Goal: Task Accomplishment & Management: Manage account settings

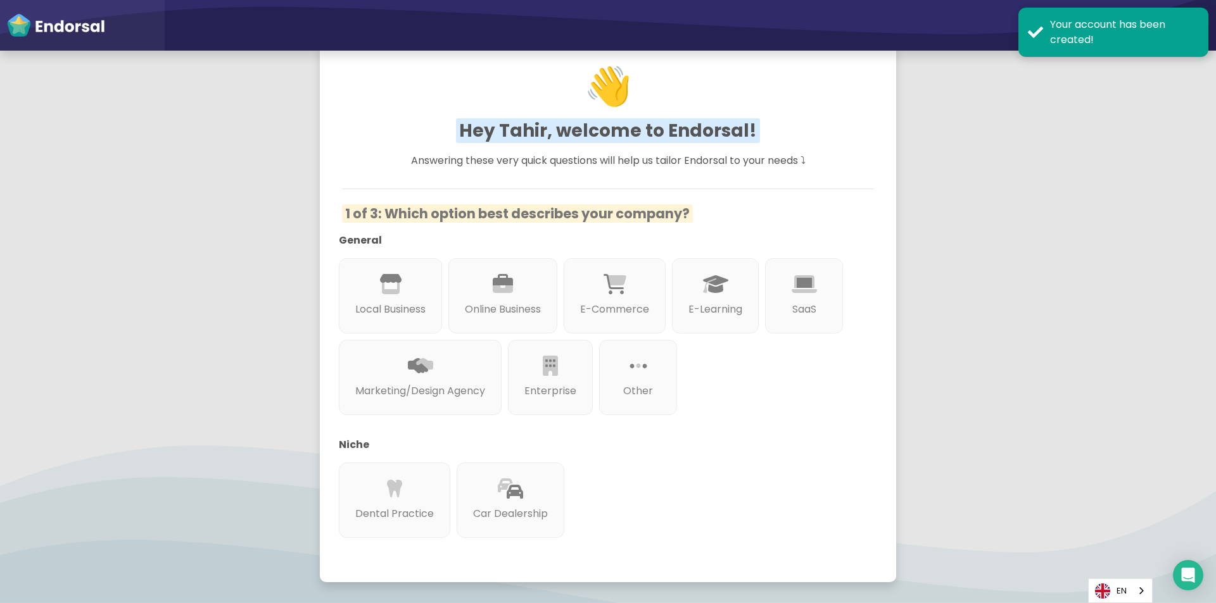
scroll to position [127, 0]
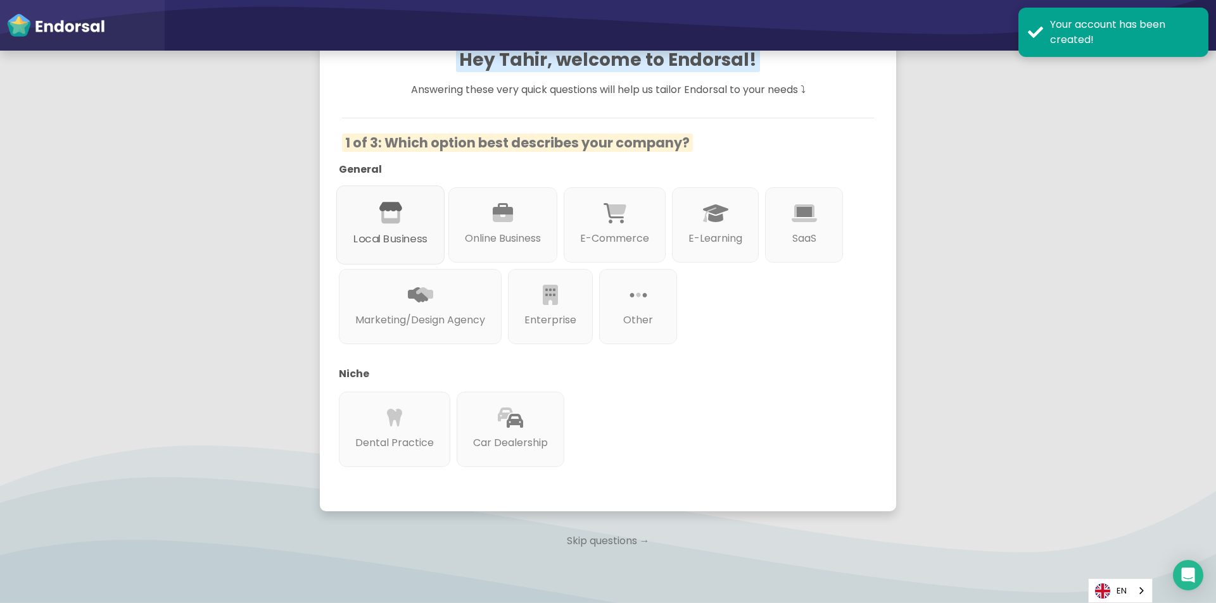
click at [400, 230] on div at bounding box center [390, 228] width 74 height 7
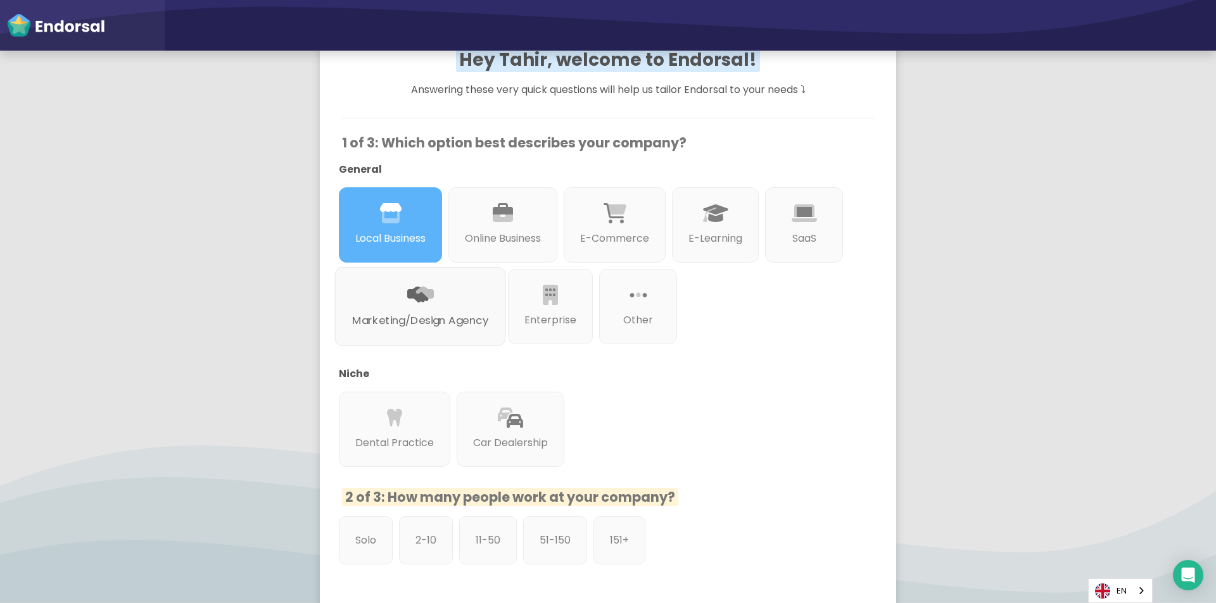
click at [456, 326] on p "Marketing/Design Agency" at bounding box center [420, 321] width 136 height 16
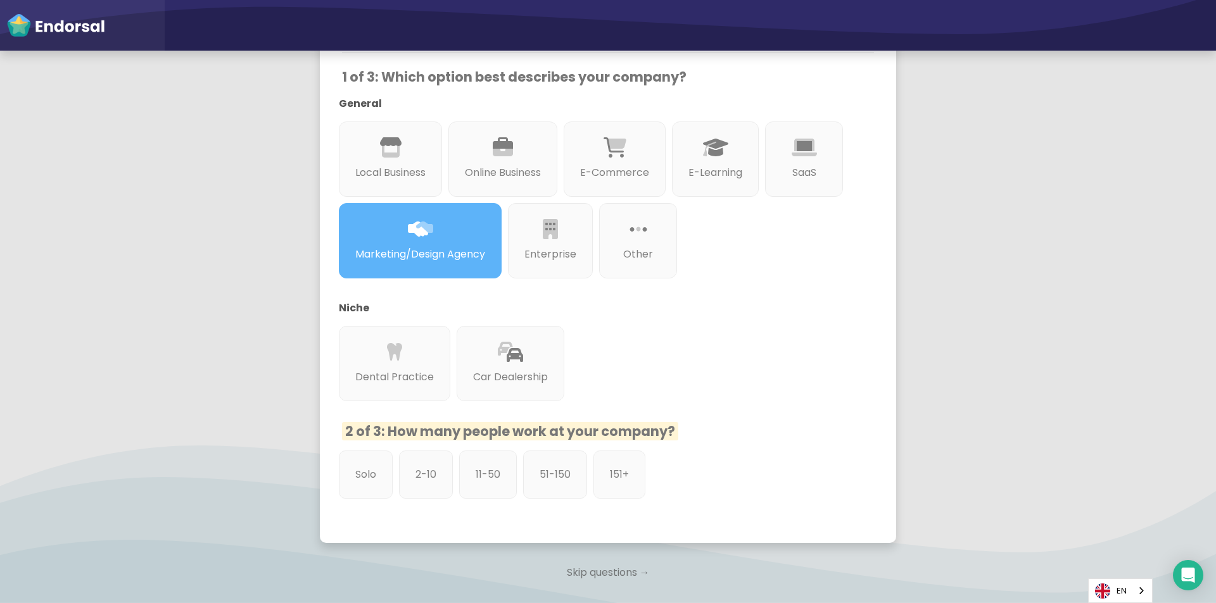
scroll to position [282, 0]
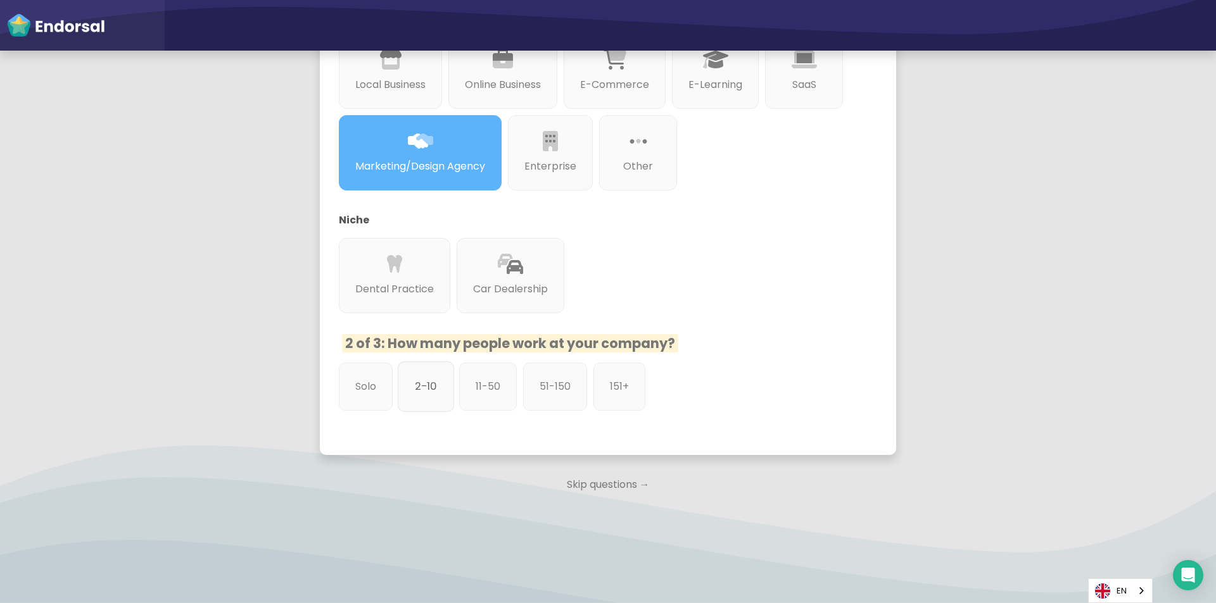
click at [420, 382] on p "2-10" at bounding box center [426, 387] width 22 height 16
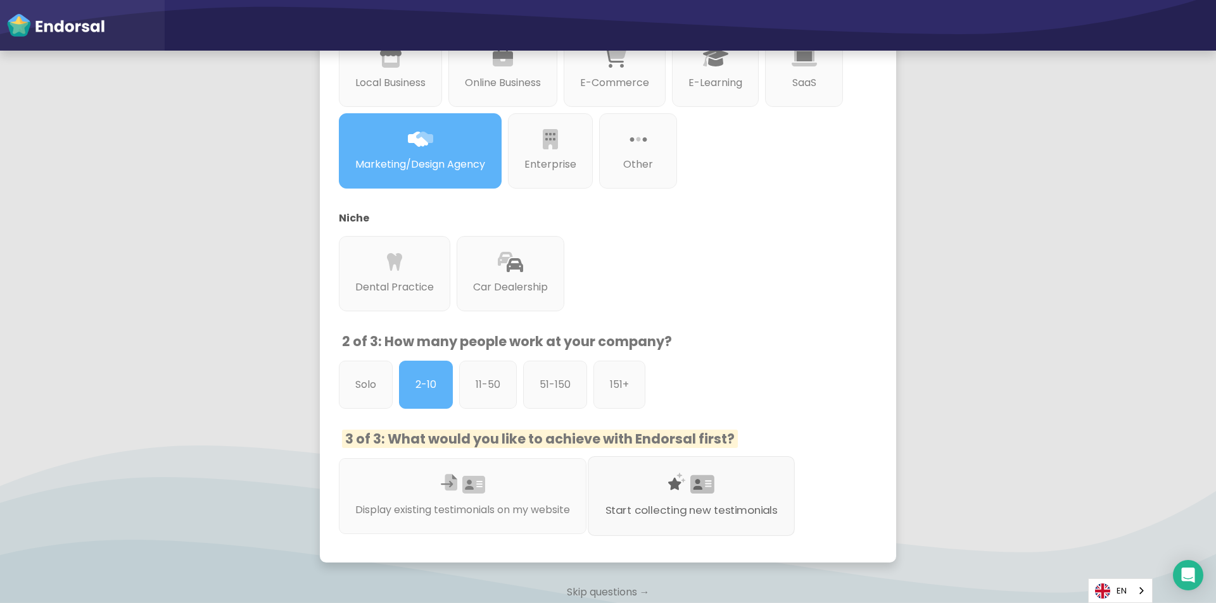
click at [682, 509] on p "Start collecting new testimonials" at bounding box center [691, 511] width 172 height 16
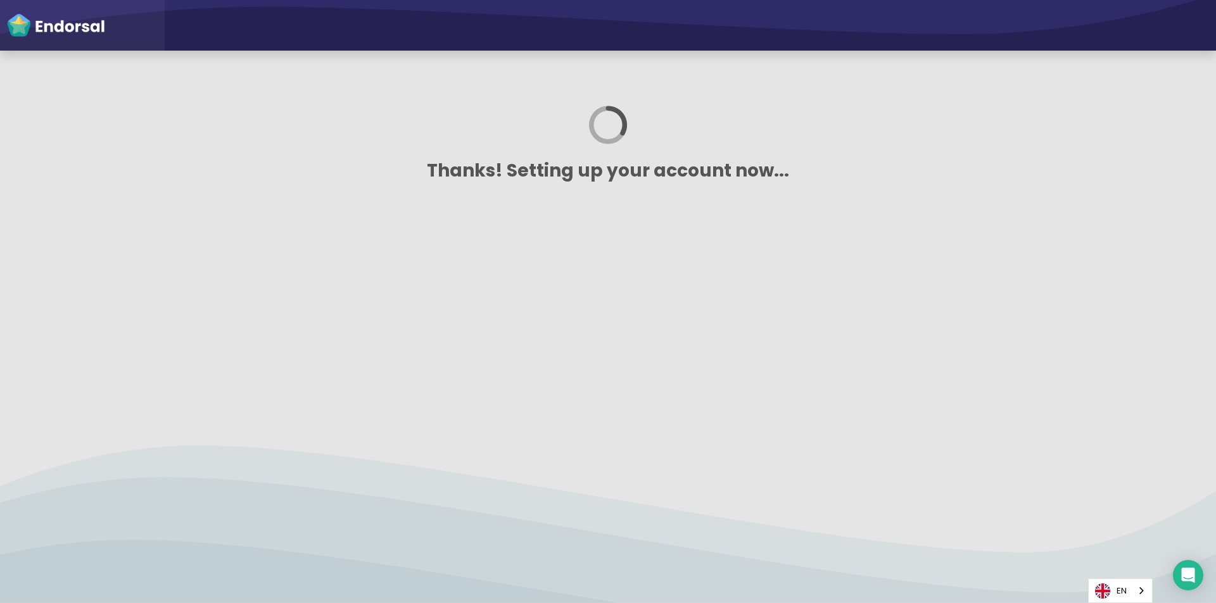
scroll to position [0, 0]
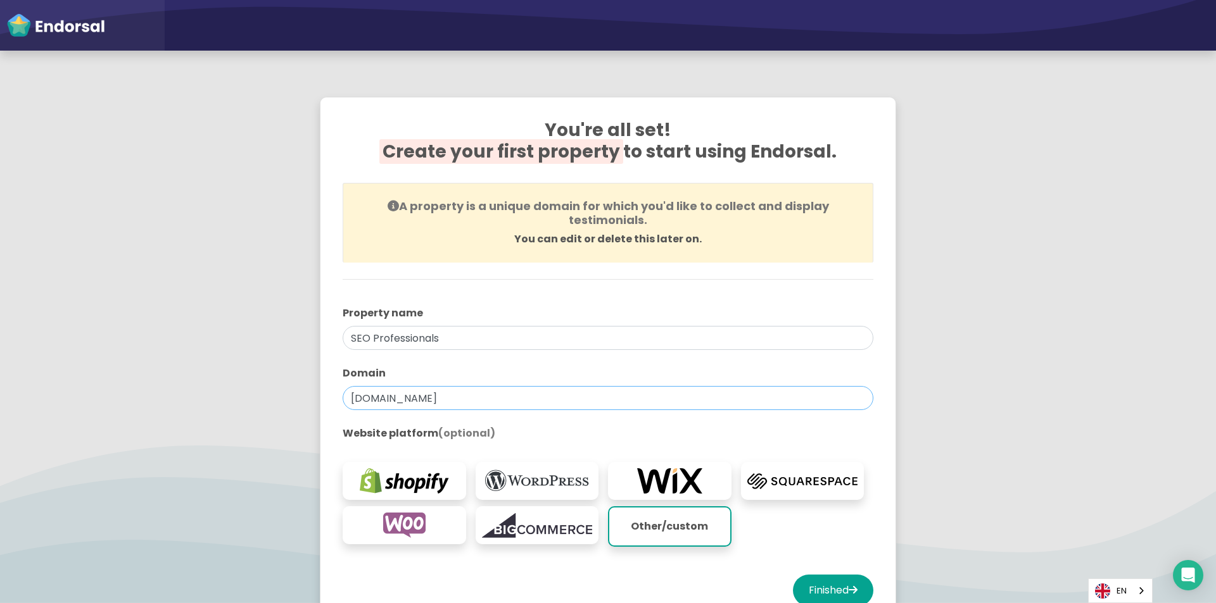
click at [501, 396] on input "seoprofessionals.com" at bounding box center [607, 398] width 531 height 24
type input "[DOMAIN_NAME]"
click at [924, 373] on app-survey "You're all set! Create your first property to start using Endorsal. A property …" at bounding box center [608, 373] width 1216 height 585
click at [817, 596] on button "Finished" at bounding box center [833, 591] width 80 height 32
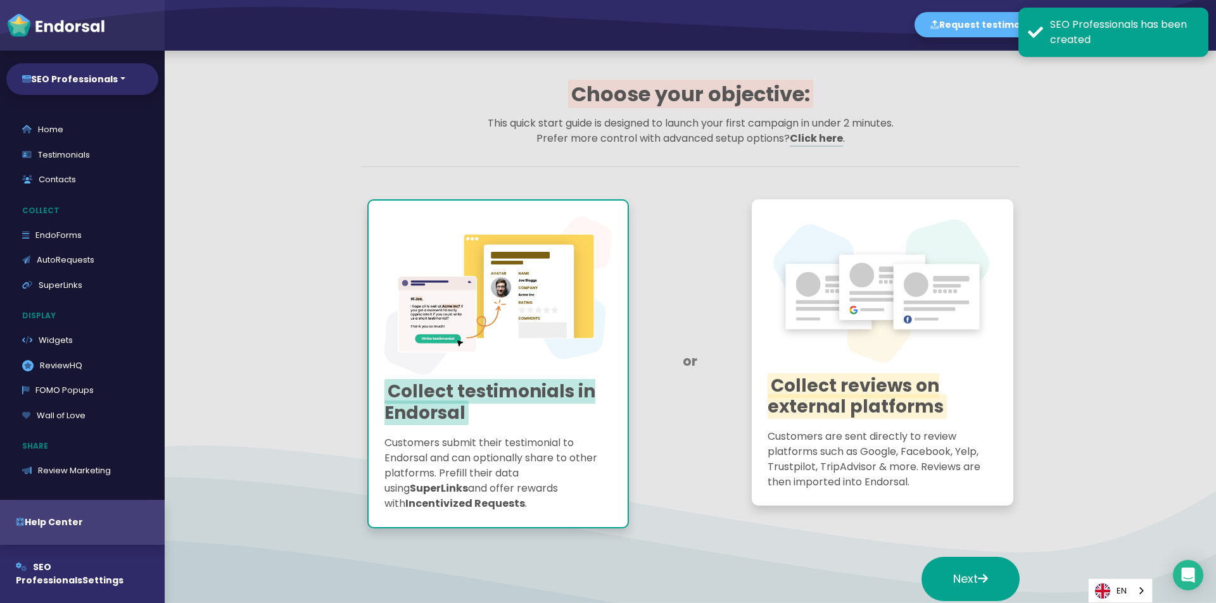
click at [1093, 116] on app-quick-start-auto-requests "Choose your objective: This quick start guide is designed to launch your first …" at bounding box center [690, 350] width 1051 height 598
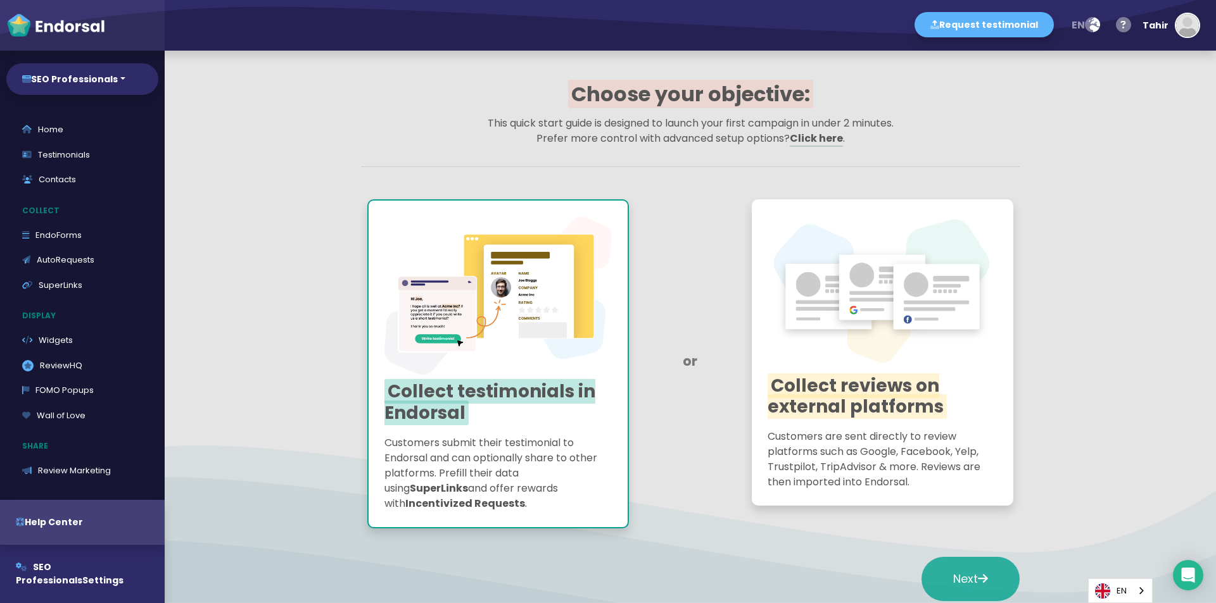
click at [936, 565] on button "Next" at bounding box center [970, 579] width 98 height 44
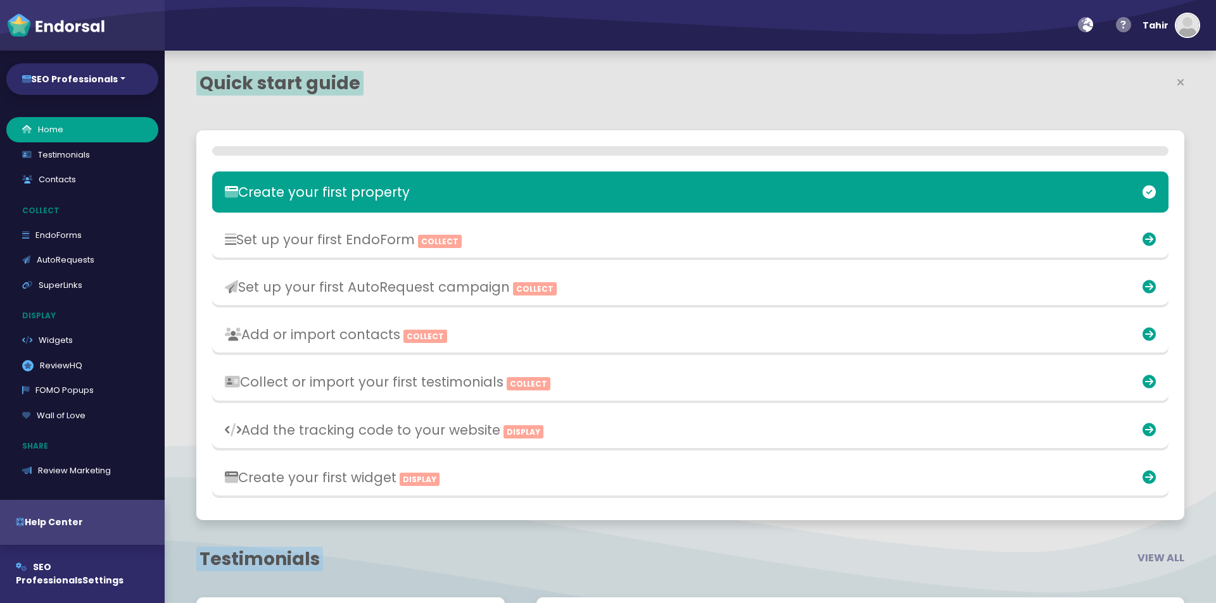
select select "14"
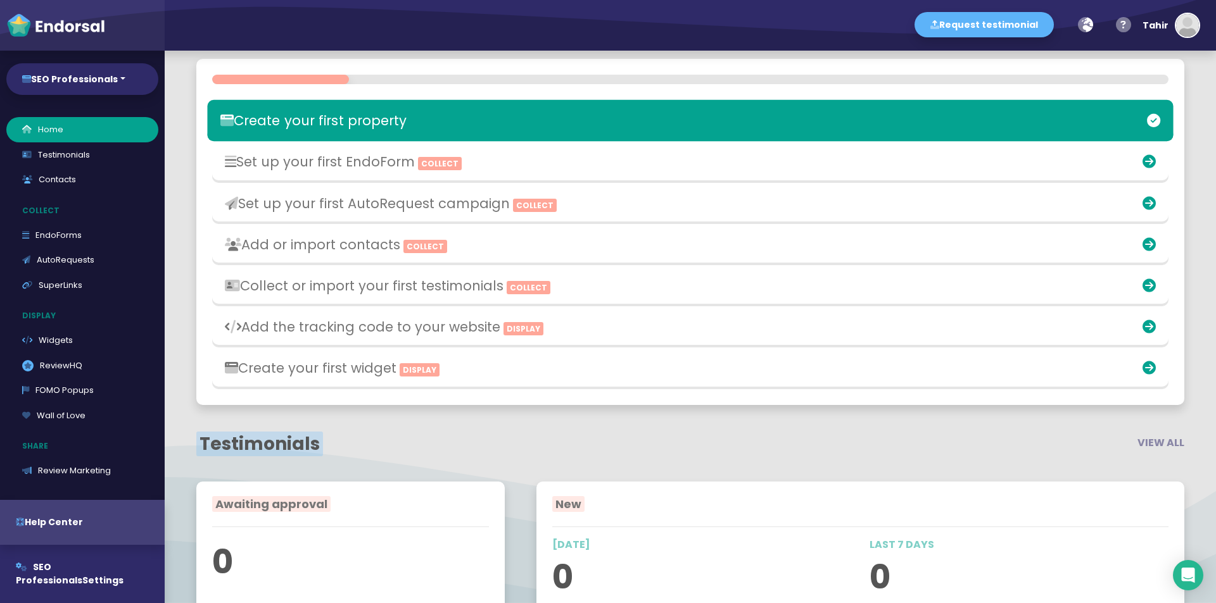
scroll to position [253, 0]
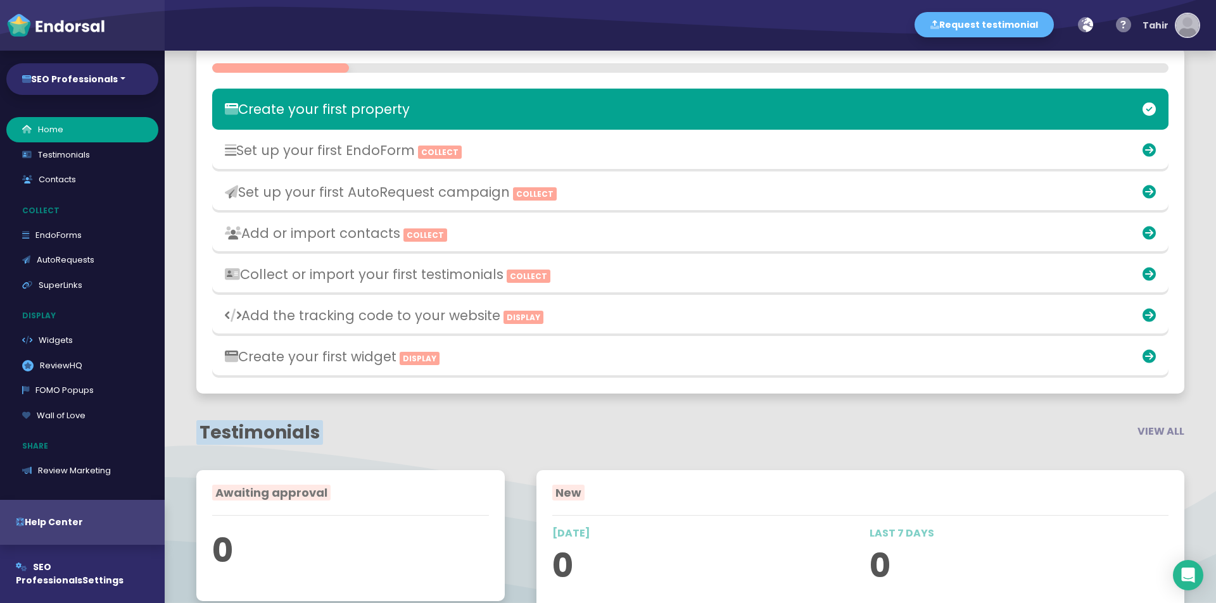
click at [1190, 20] on img "button" at bounding box center [1187, 25] width 23 height 23
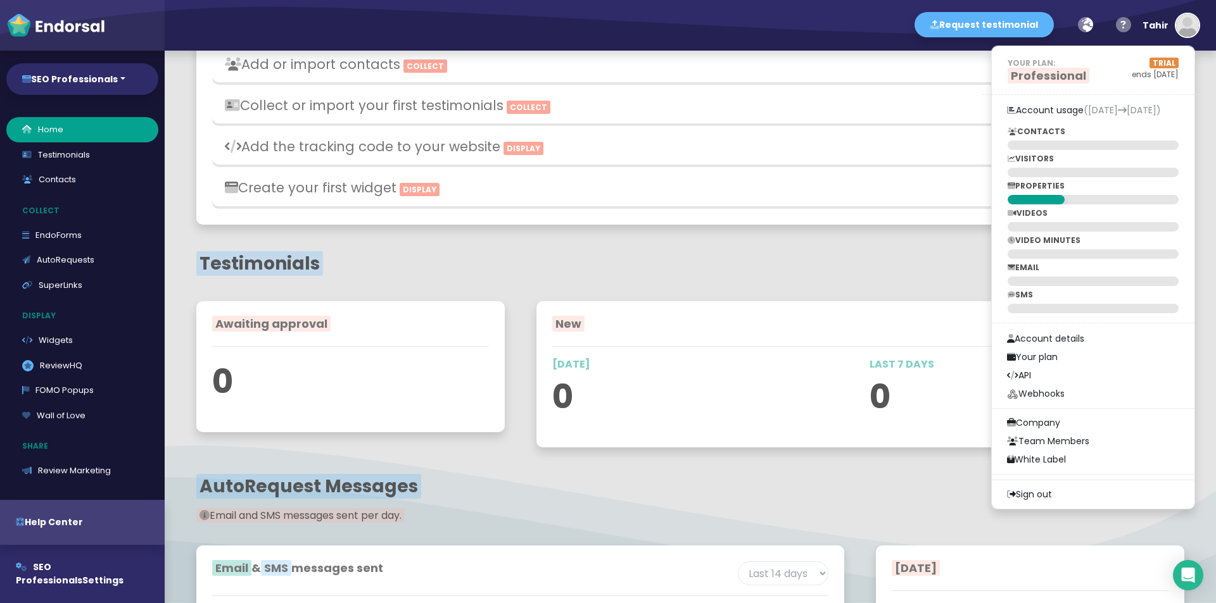
scroll to position [380, 0]
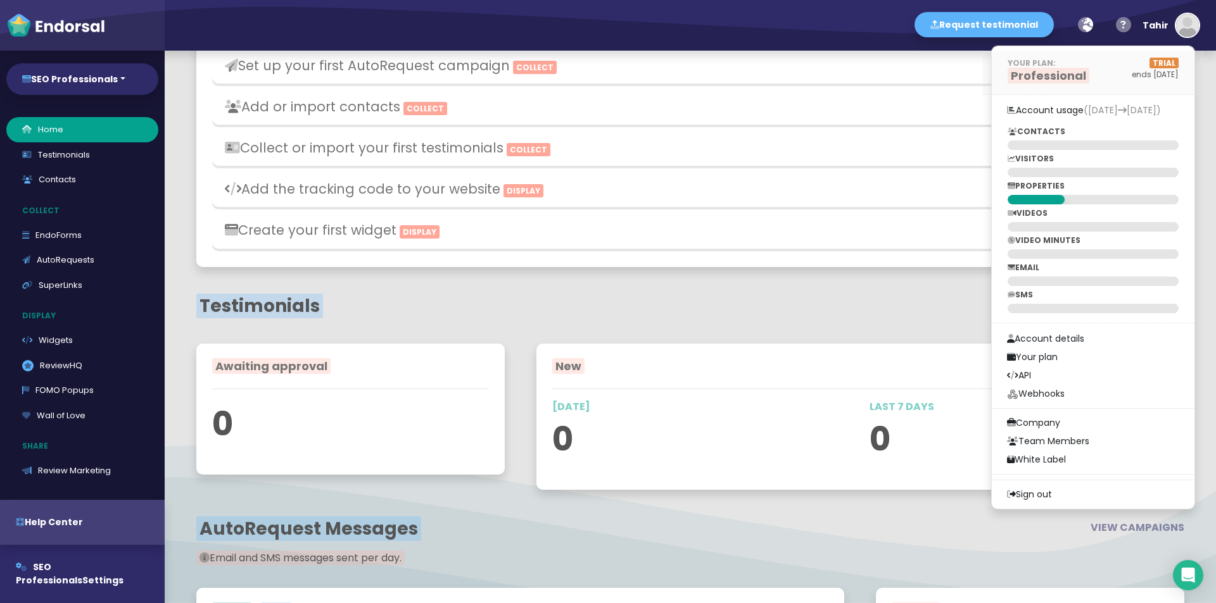
click at [1037, 69] on span "Professional" at bounding box center [1048, 76] width 82 height 16
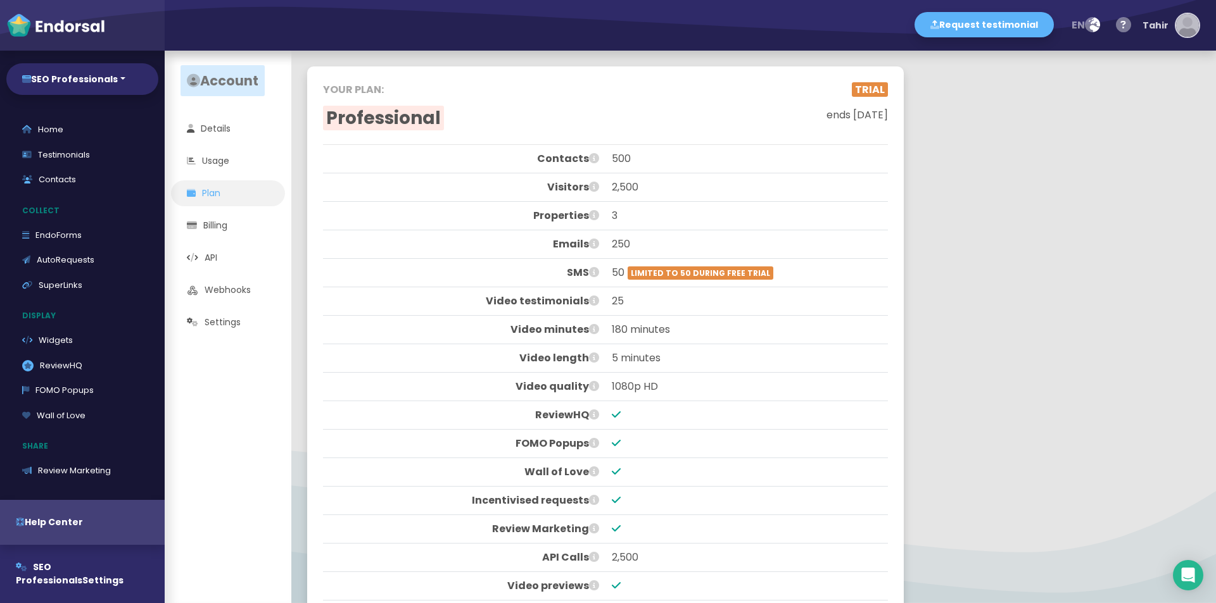
click at [1184, 22] on img "button" at bounding box center [1187, 25] width 23 height 23
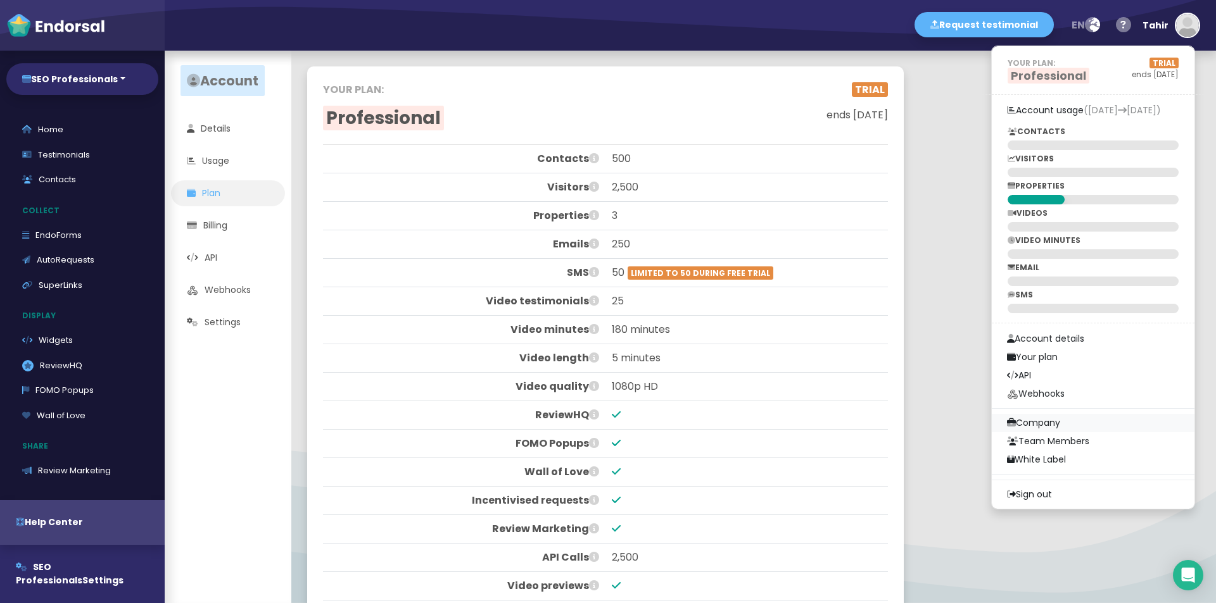
click at [1056, 424] on link "Company" at bounding box center [1092, 423] width 203 height 18
select select
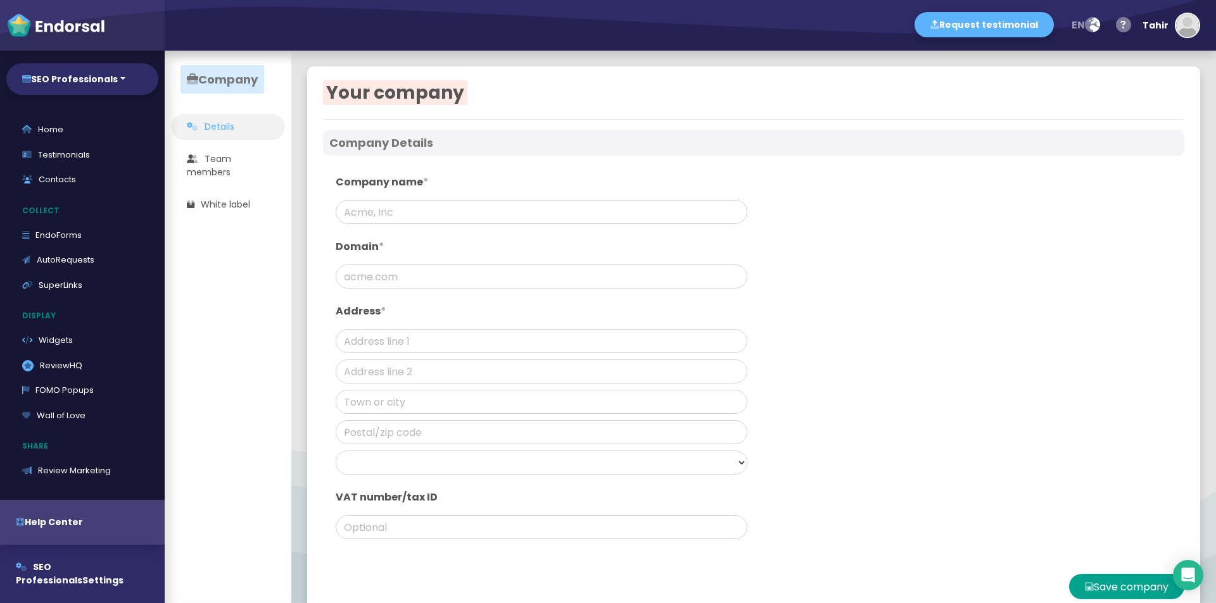
type input "SEO Professionals"
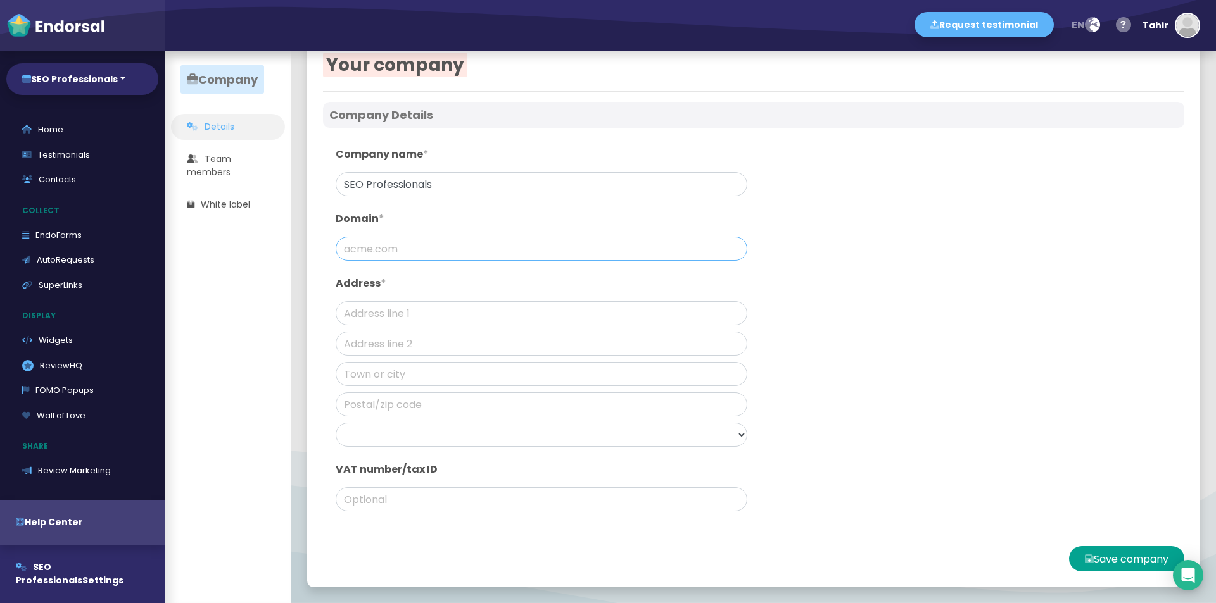
click at [384, 250] on input "text" at bounding box center [542, 249] width 412 height 24
type input "[DOMAIN_NAME]"
type input "[GEOGRAPHIC_DATA], [GEOGRAPHIC_DATA]"
click at [389, 398] on input "text" at bounding box center [542, 405] width 412 height 24
type input "395009"
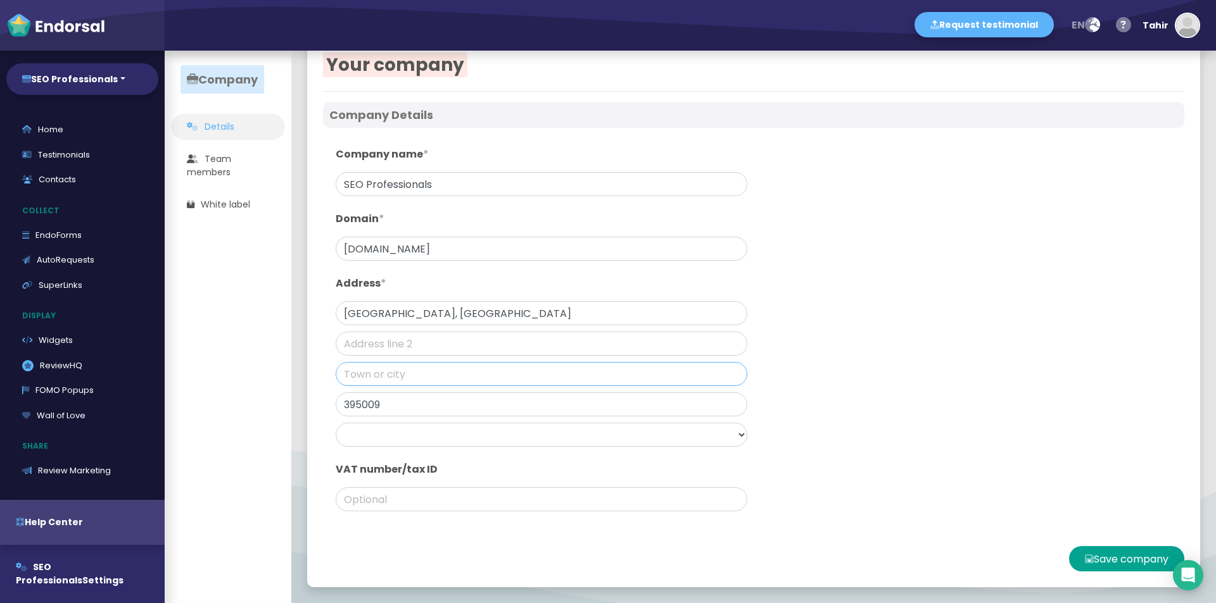
click at [394, 374] on input "text" at bounding box center [542, 374] width 412 height 24
type input "[GEOGRAPHIC_DATA]"
click at [430, 310] on input "[GEOGRAPHIC_DATA], [GEOGRAPHIC_DATA]" at bounding box center [542, 313] width 412 height 24
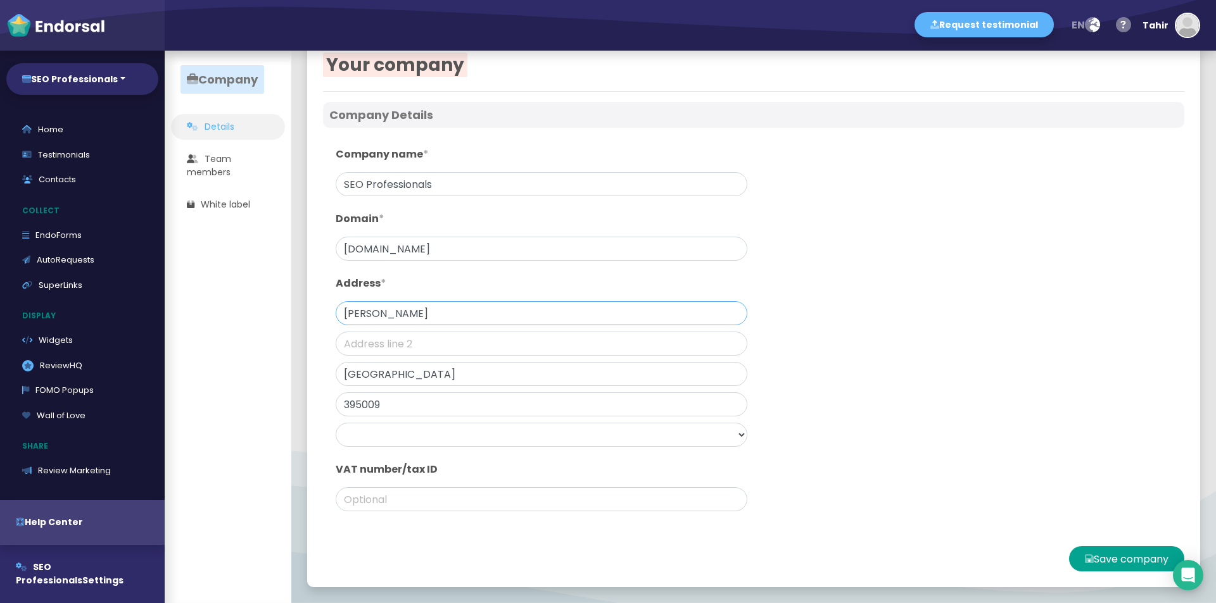
type input "[PERSON_NAME]"
click at [435, 427] on select "[GEOGRAPHIC_DATA] [GEOGRAPHIC_DATA] [GEOGRAPHIC_DATA] [GEOGRAPHIC_DATA] [GEOGRA…" at bounding box center [542, 435] width 412 height 24
select select "[GEOGRAPHIC_DATA]"
click at [336, 423] on select "[GEOGRAPHIC_DATA] [GEOGRAPHIC_DATA] [GEOGRAPHIC_DATA] [GEOGRAPHIC_DATA] [GEOGRA…" at bounding box center [542, 435] width 412 height 24
click at [1142, 557] on button "Save company" at bounding box center [1126, 558] width 115 height 25
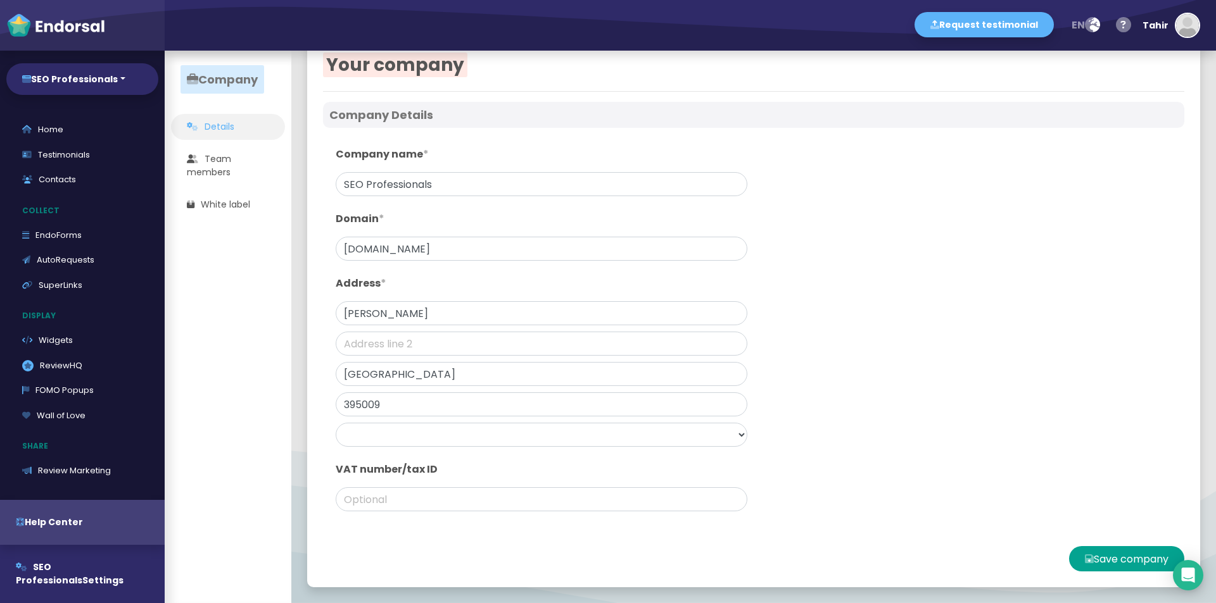
scroll to position [0, 0]
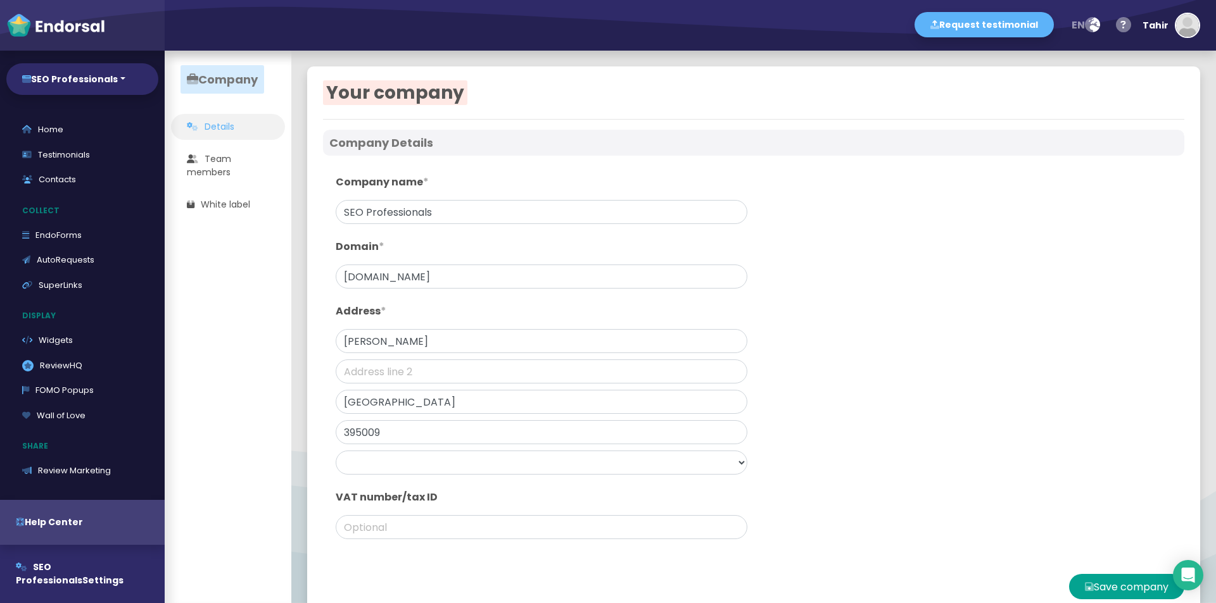
click at [1201, 23] on div "Request testimonial en Language English French German Spanish Italian Norwegian…" at bounding box center [690, 25] width 1051 height 51
click at [1196, 28] on img "button" at bounding box center [1187, 25] width 23 height 23
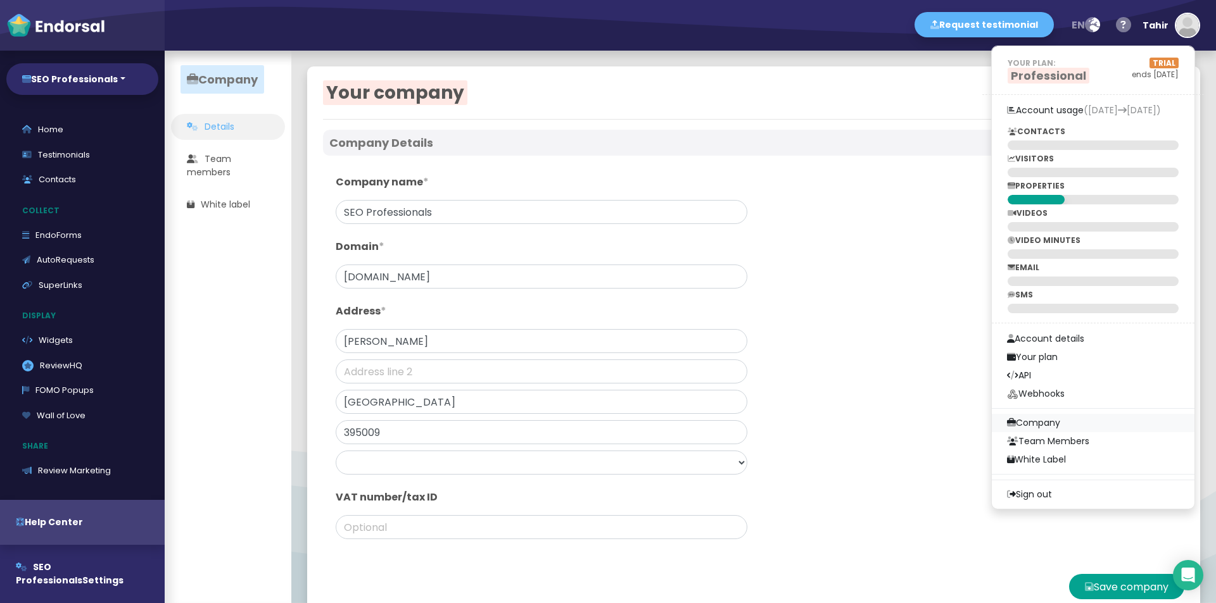
click at [1052, 422] on link "Company" at bounding box center [1092, 423] width 203 height 18
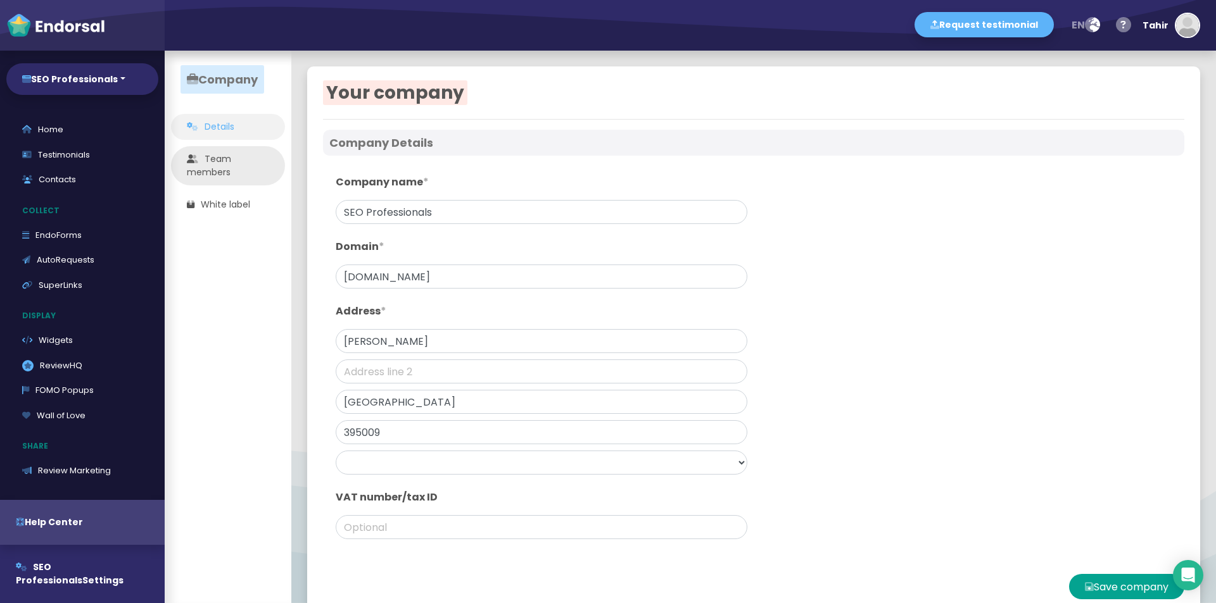
click at [218, 161] on link "Team members" at bounding box center [228, 165] width 114 height 39
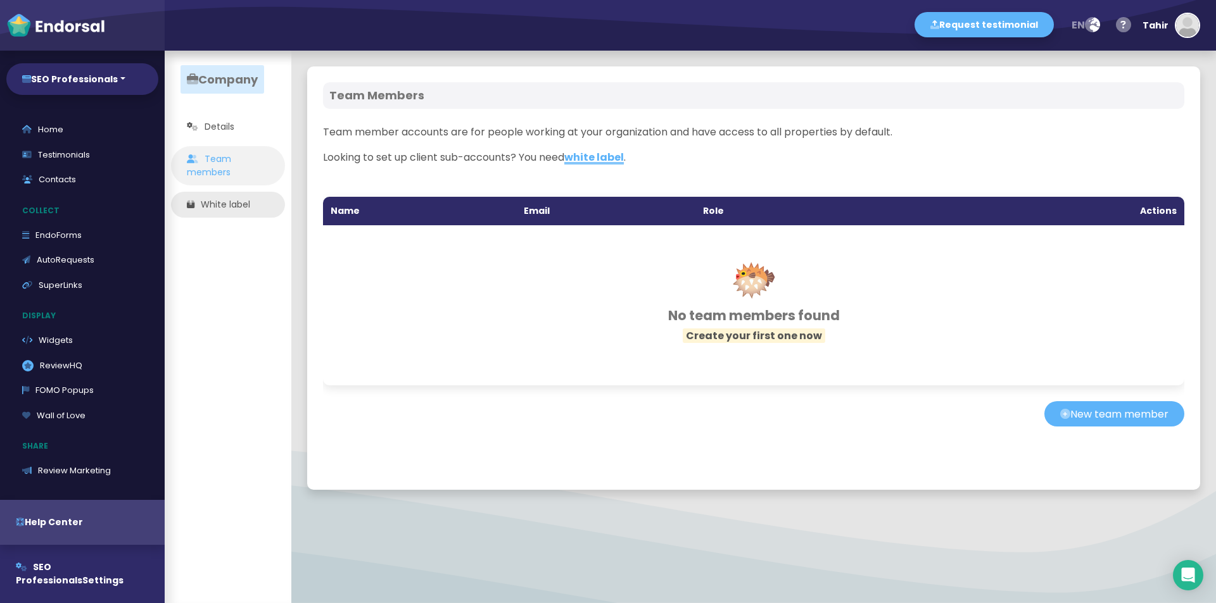
click at [218, 206] on link "White label" at bounding box center [228, 205] width 114 height 26
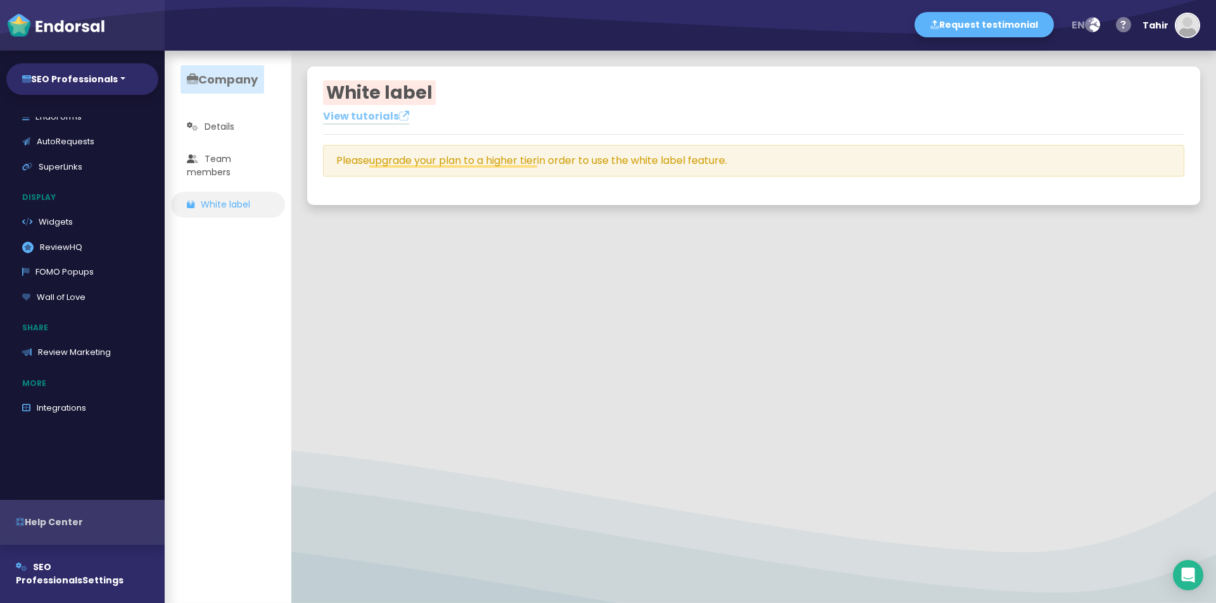
scroll to position [129, 0]
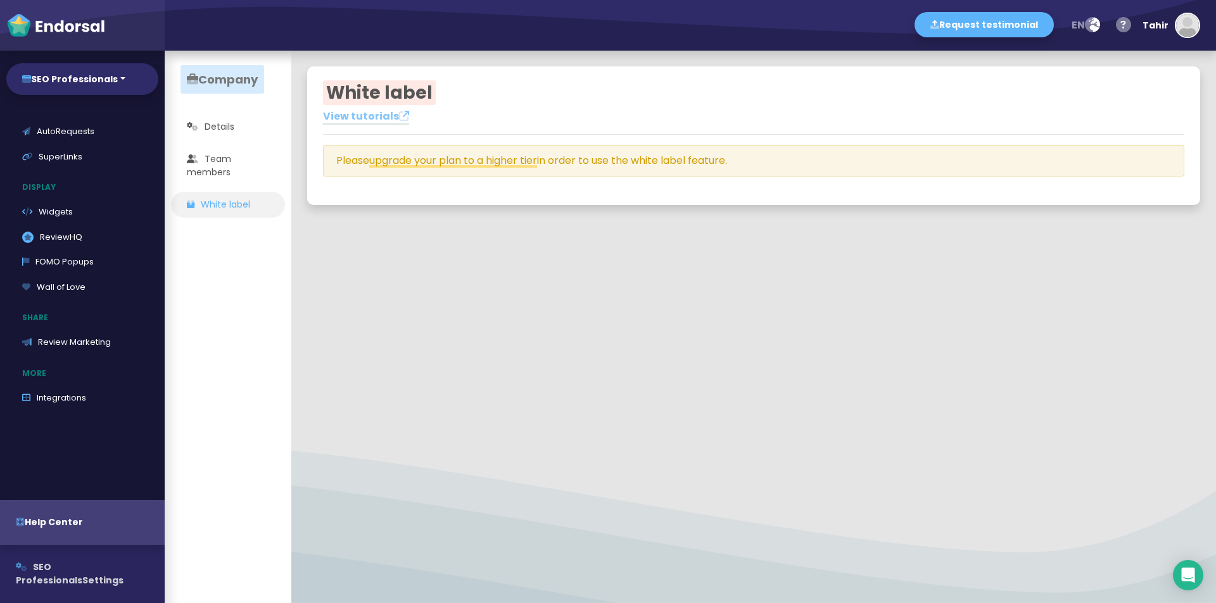
click at [43, 572] on span "SEO Professionals" at bounding box center [49, 574] width 66 height 26
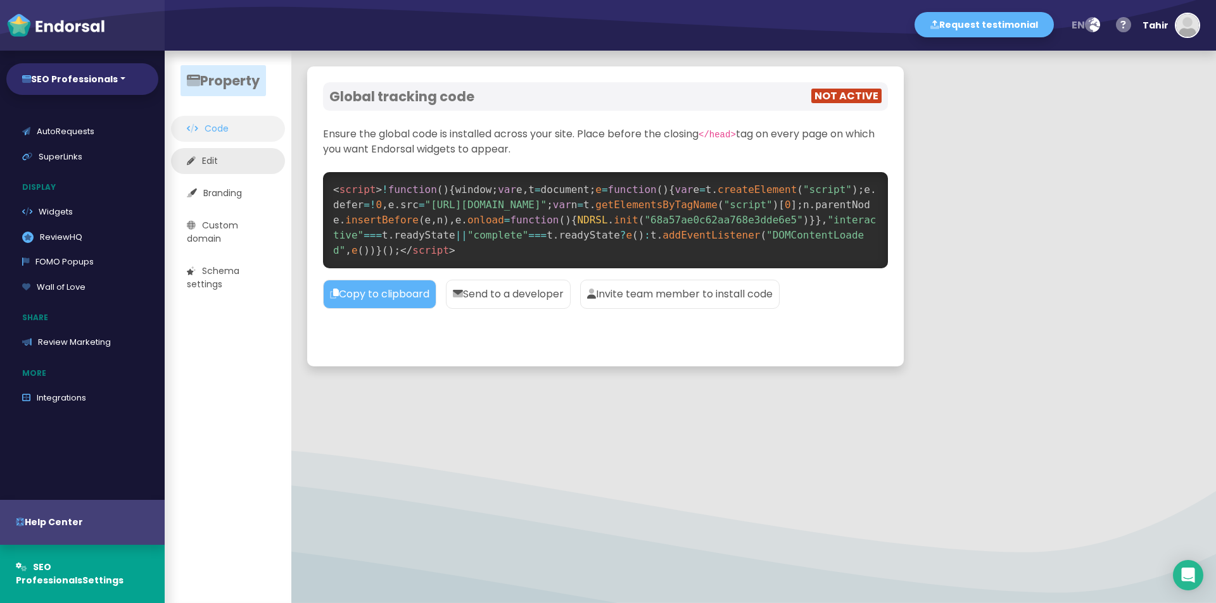
click at [236, 168] on link "Edit" at bounding box center [228, 161] width 114 height 26
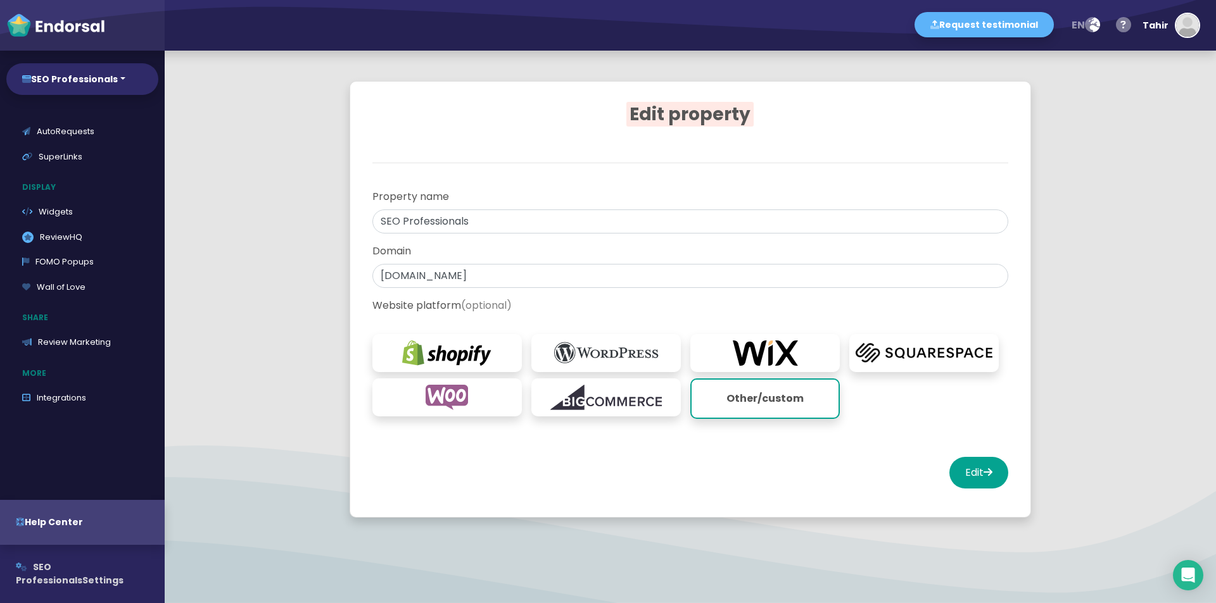
click at [54, 572] on span "SEO Professionals" at bounding box center [49, 574] width 66 height 26
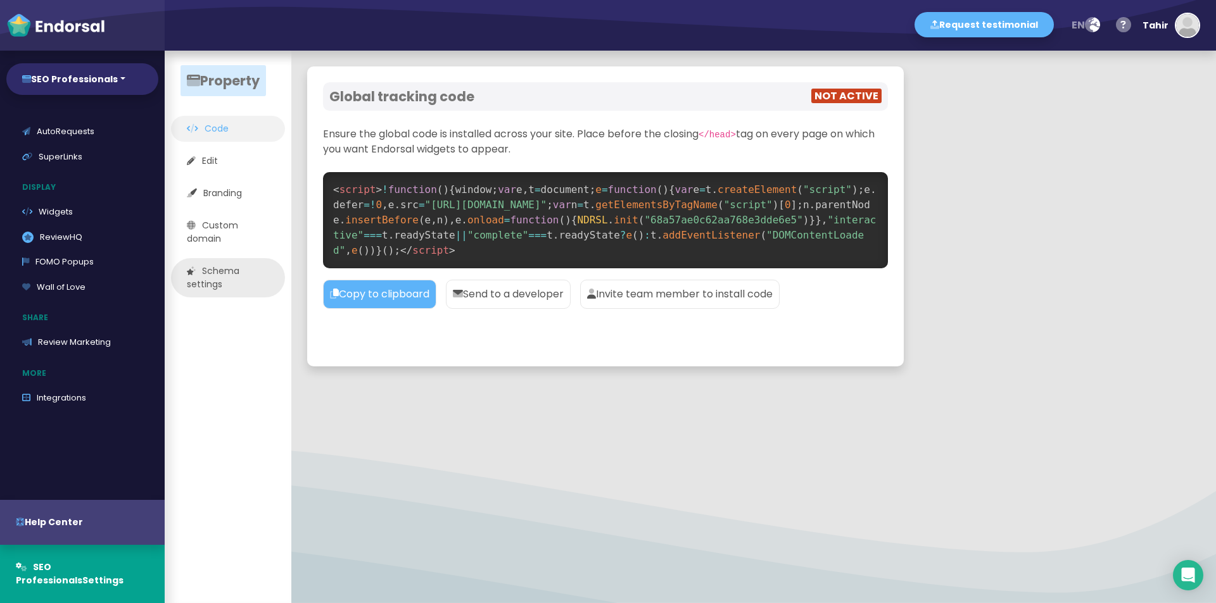
click at [211, 289] on link "Schema settings" at bounding box center [228, 277] width 114 height 39
